Goal: Use online tool/utility: Utilize a website feature to perform a specific function

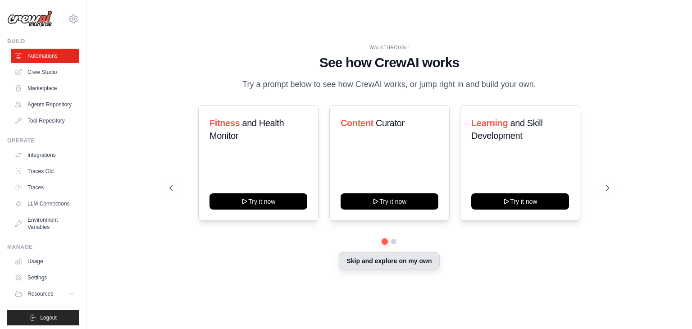
click at [365, 265] on button "Skip and explore on my own" at bounding box center [389, 260] width 100 height 17
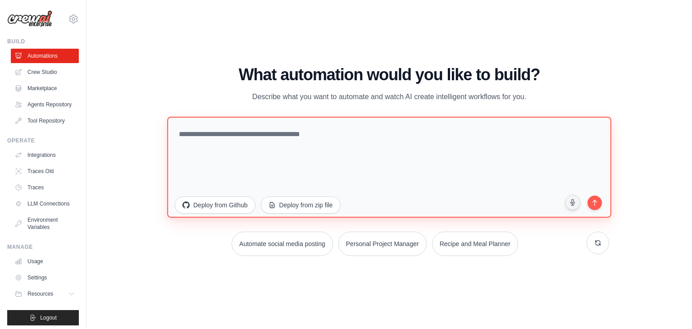
click at [323, 137] on textarea at bounding box center [389, 167] width 444 height 101
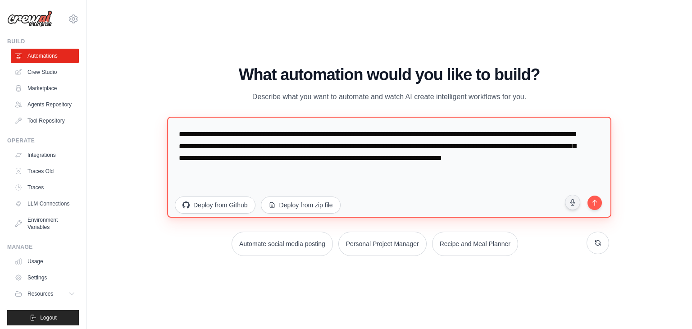
click at [603, 196] on textarea "**********" at bounding box center [389, 167] width 444 height 101
type textarea "**********"
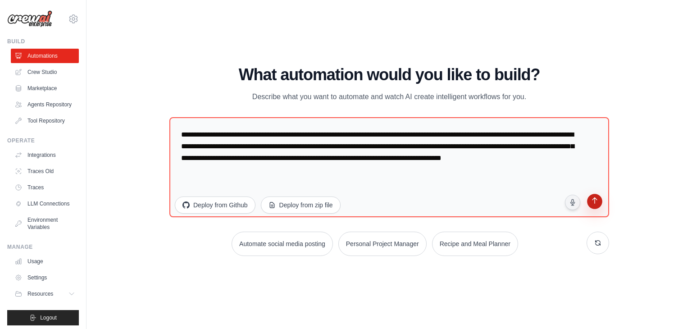
click at [600, 201] on button "submit" at bounding box center [594, 202] width 17 height 17
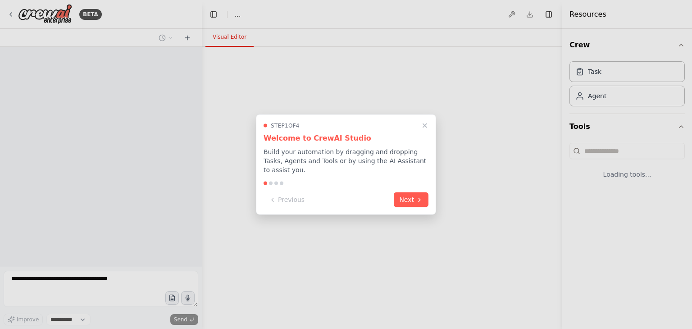
select select "****"
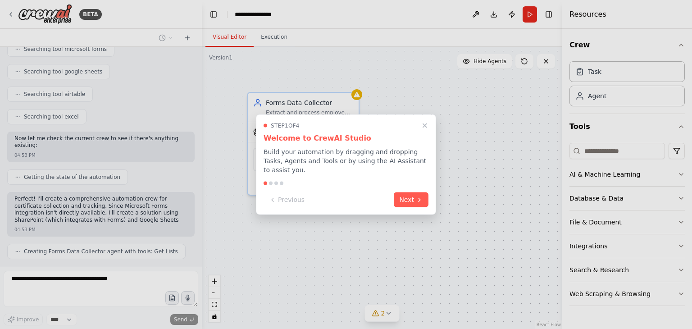
scroll to position [224, 0]
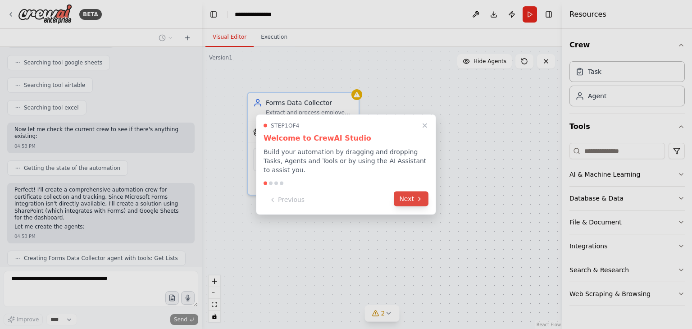
click at [420, 192] on button "Next" at bounding box center [411, 199] width 35 height 15
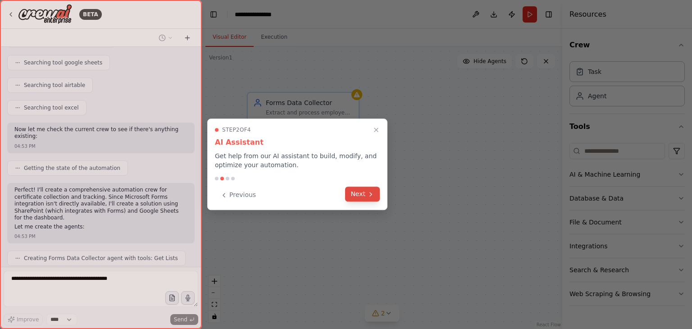
click at [371, 195] on icon at bounding box center [370, 194] width 7 height 7
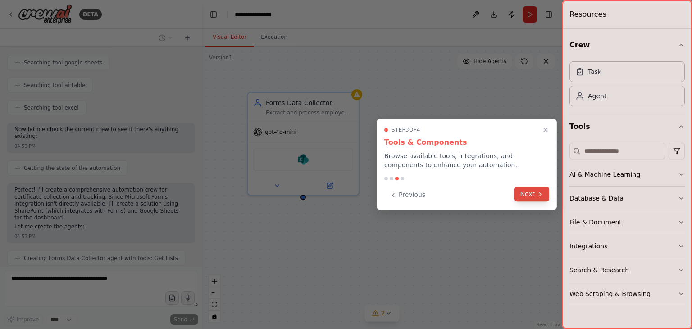
click at [521, 197] on button "Next" at bounding box center [532, 194] width 35 height 15
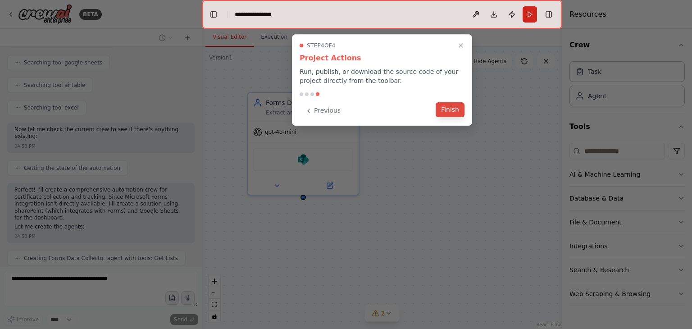
click at [451, 111] on button "Finish" at bounding box center [450, 109] width 29 height 15
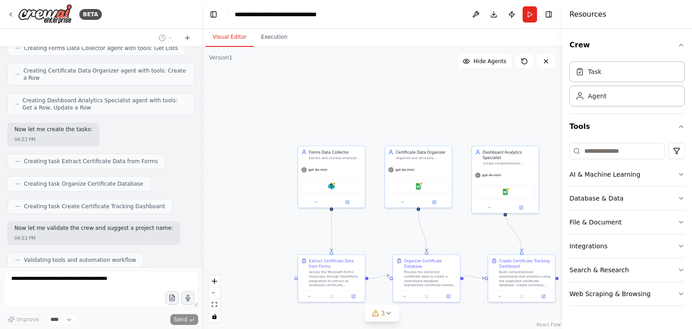
scroll to position [456, 0]
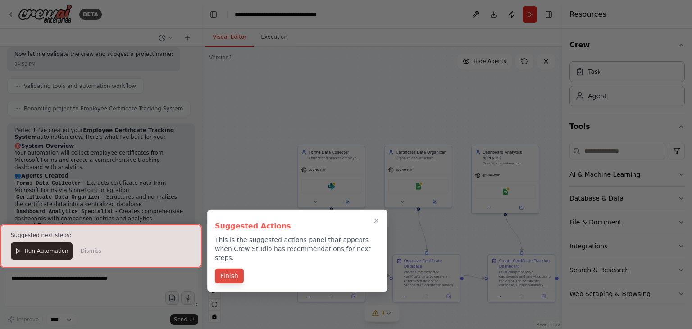
click at [228, 271] on button "Finish" at bounding box center [229, 276] width 29 height 15
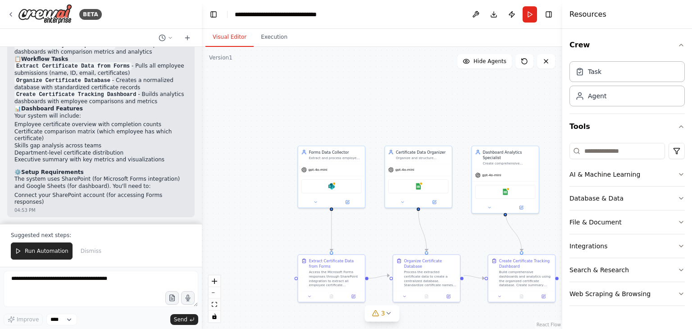
scroll to position [781, 0]
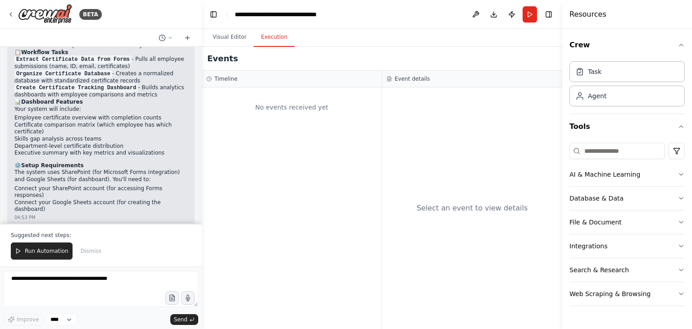
click at [272, 39] on button "Execution" at bounding box center [274, 37] width 41 height 19
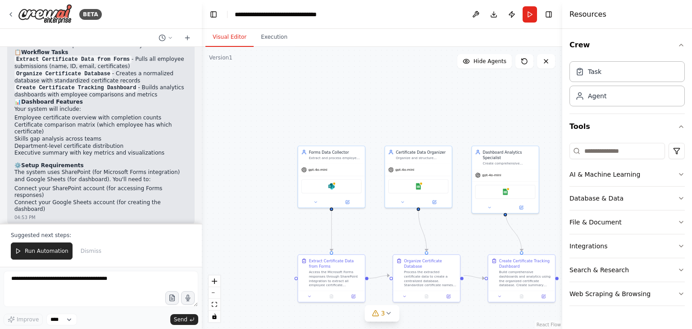
click at [236, 37] on button "Visual Editor" at bounding box center [229, 37] width 48 height 19
drag, startPoint x: 362, startPoint y: 163, endPoint x: 367, endPoint y: 134, distance: 29.6
click at [365, 145] on div "Forms Data Collector Extract and process employee certificate data from Microso…" at bounding box center [331, 176] width 68 height 63
drag, startPoint x: 352, startPoint y: 142, endPoint x: 330, endPoint y: 164, distance: 31.2
click at [330, 164] on div "gpt-4o-mini" at bounding box center [315, 163] width 67 height 12
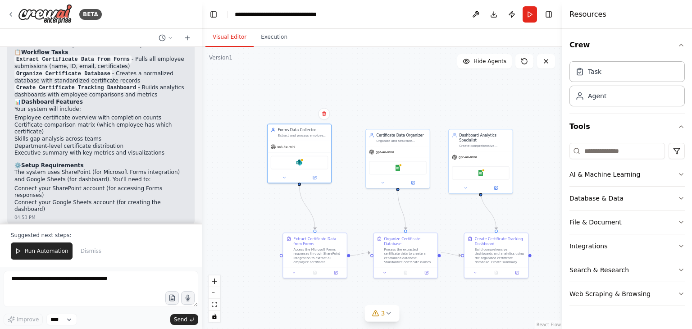
drag, startPoint x: 414, startPoint y: 87, endPoint x: 395, endPoint y: 71, distance: 24.9
click at [395, 71] on div ".deletable-edge-delete-btn { width: 20px; height: 20px; border: 0px solid #ffff…" at bounding box center [382, 188] width 361 height 282
click at [391, 312] on icon at bounding box center [388, 313] width 7 height 7
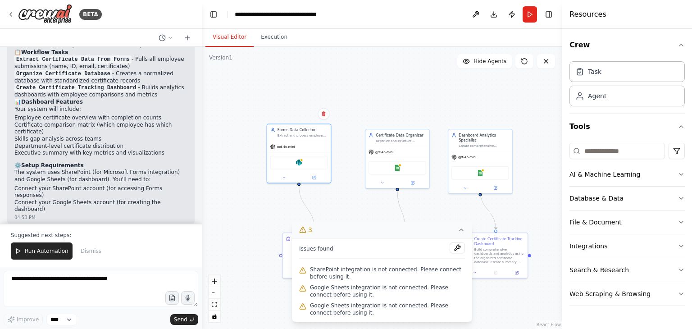
click at [241, 248] on div ".deletable-edge-delete-btn { width: 20px; height: 20px; border: 0px solid #ffff…" at bounding box center [382, 188] width 361 height 282
click at [462, 231] on icon at bounding box center [461, 229] width 7 height 7
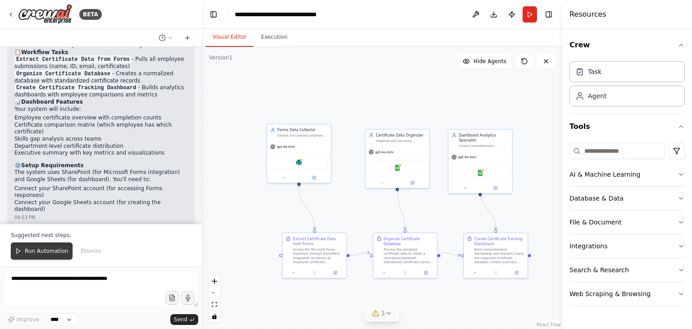
click at [55, 251] on span "Run Automation" at bounding box center [47, 250] width 44 height 7
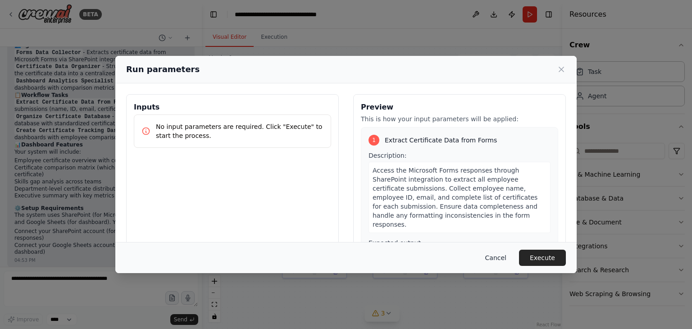
click at [505, 259] on button "Cancel" at bounding box center [496, 258] width 36 height 16
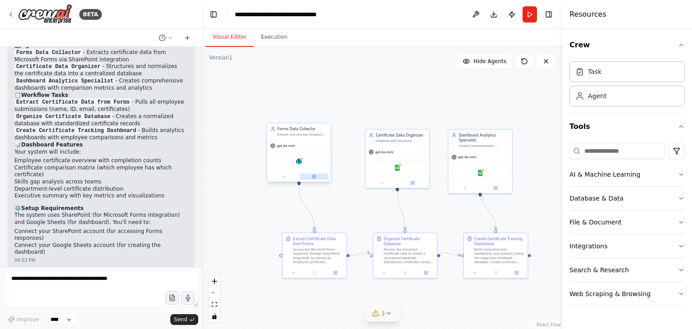
click at [314, 179] on div at bounding box center [299, 176] width 64 height 10
click at [301, 159] on div at bounding box center [301, 158] width 3 height 3
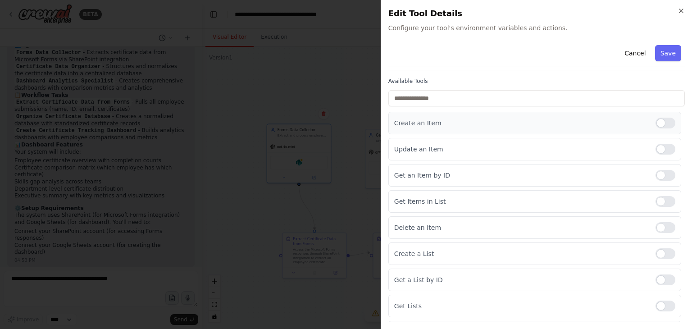
scroll to position [94, 0]
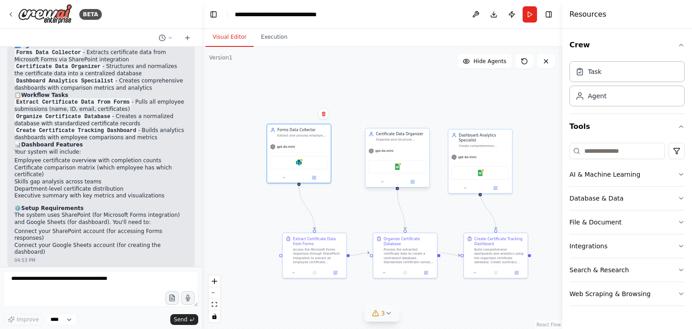
click at [400, 140] on div "Organize and structure employee certificate data into a centralized database fo…" at bounding box center [401, 140] width 50 height 4
click at [642, 242] on button "Integrations" at bounding box center [627, 245] width 115 height 23
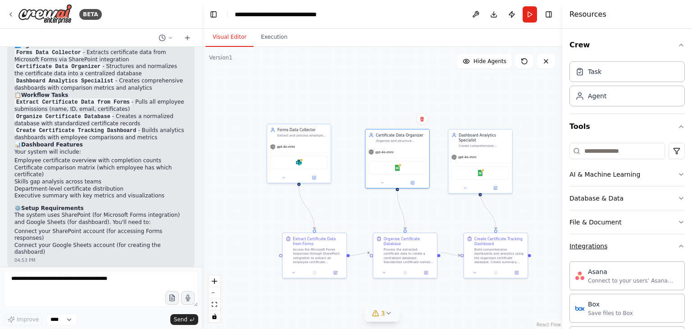
click at [629, 246] on button "Integrations" at bounding box center [627, 245] width 115 height 23
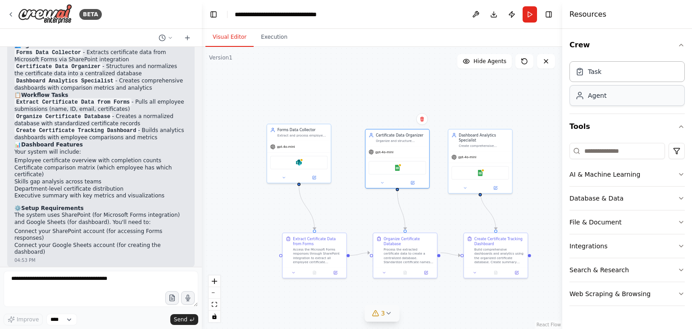
click at [634, 96] on div "Agent" at bounding box center [627, 95] width 115 height 21
click at [609, 105] on div "Agent" at bounding box center [627, 95] width 115 height 21
click at [683, 169] on button "AI & Machine Learning" at bounding box center [627, 174] width 115 height 23
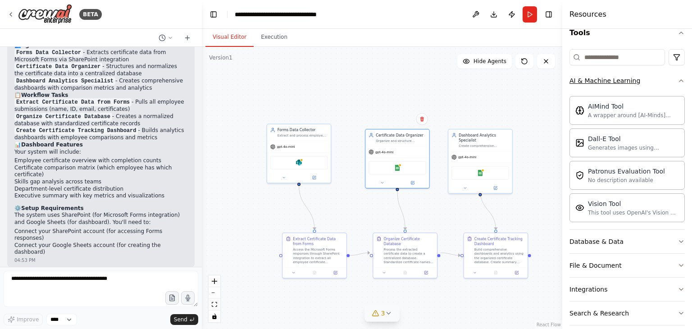
click at [680, 80] on icon "button" at bounding box center [682, 81] width 4 height 2
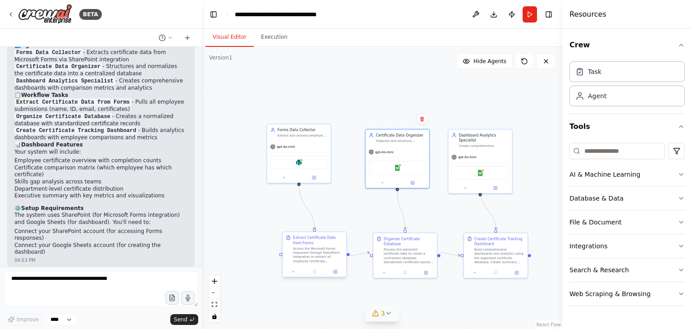
click at [317, 250] on div "Access the Microsoft Forms responses through SharePoint integration to extract …" at bounding box center [318, 254] width 50 height 17
click at [608, 155] on input at bounding box center [618, 151] width 96 height 16
type input "*"
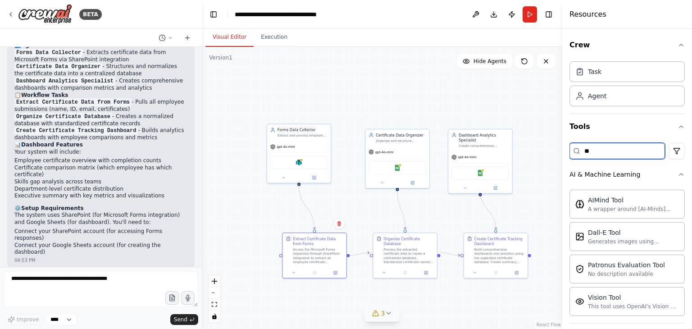
type input "*"
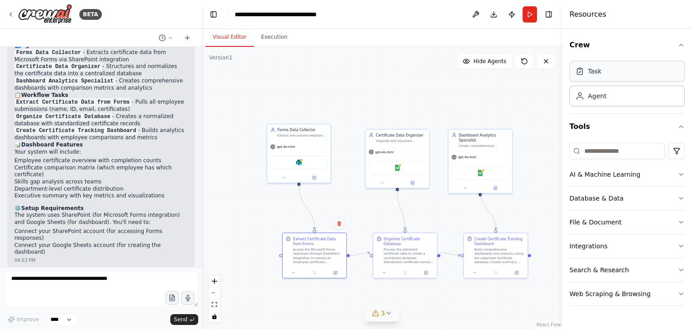
click at [644, 72] on div "Task" at bounding box center [627, 71] width 115 height 21
click at [301, 147] on div "gpt-4o-mini" at bounding box center [299, 145] width 64 height 11
click at [314, 178] on icon at bounding box center [314, 176] width 4 height 4
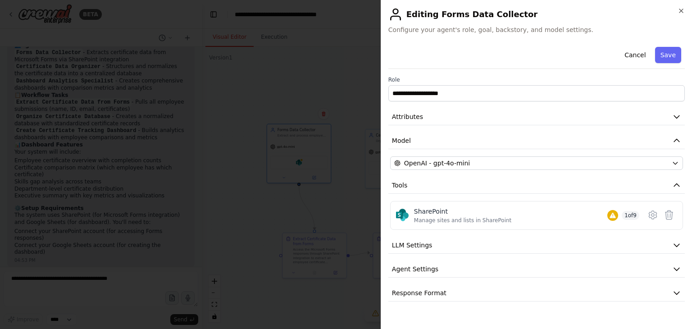
click at [485, 173] on div "**********" at bounding box center [536, 172] width 297 height 258
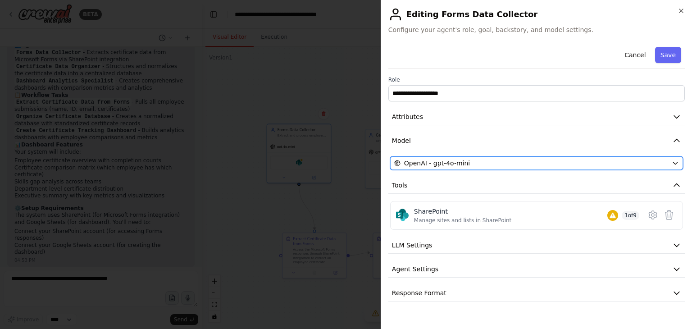
click at [495, 162] on div "OpenAI - gpt-4o-mini" at bounding box center [531, 163] width 274 height 9
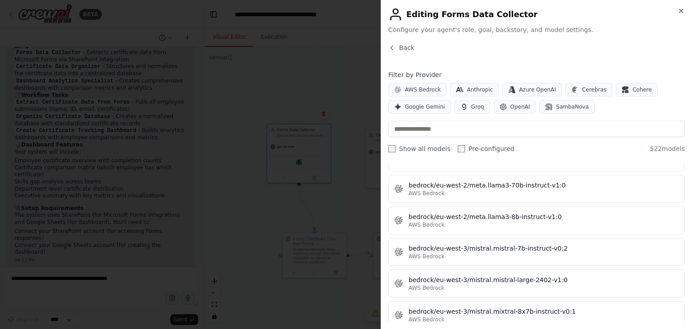
scroll to position [2004, 0]
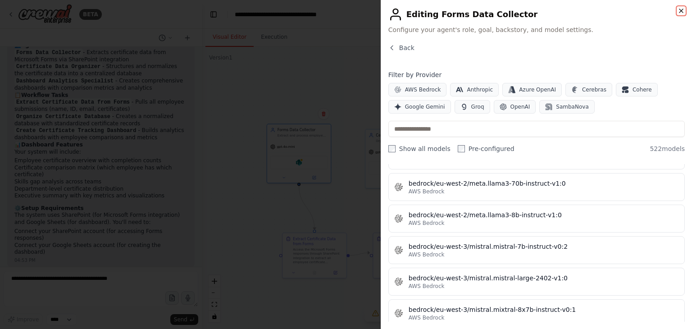
click at [681, 8] on icon "button" at bounding box center [681, 10] width 7 height 7
